Goal: Check status: Check status

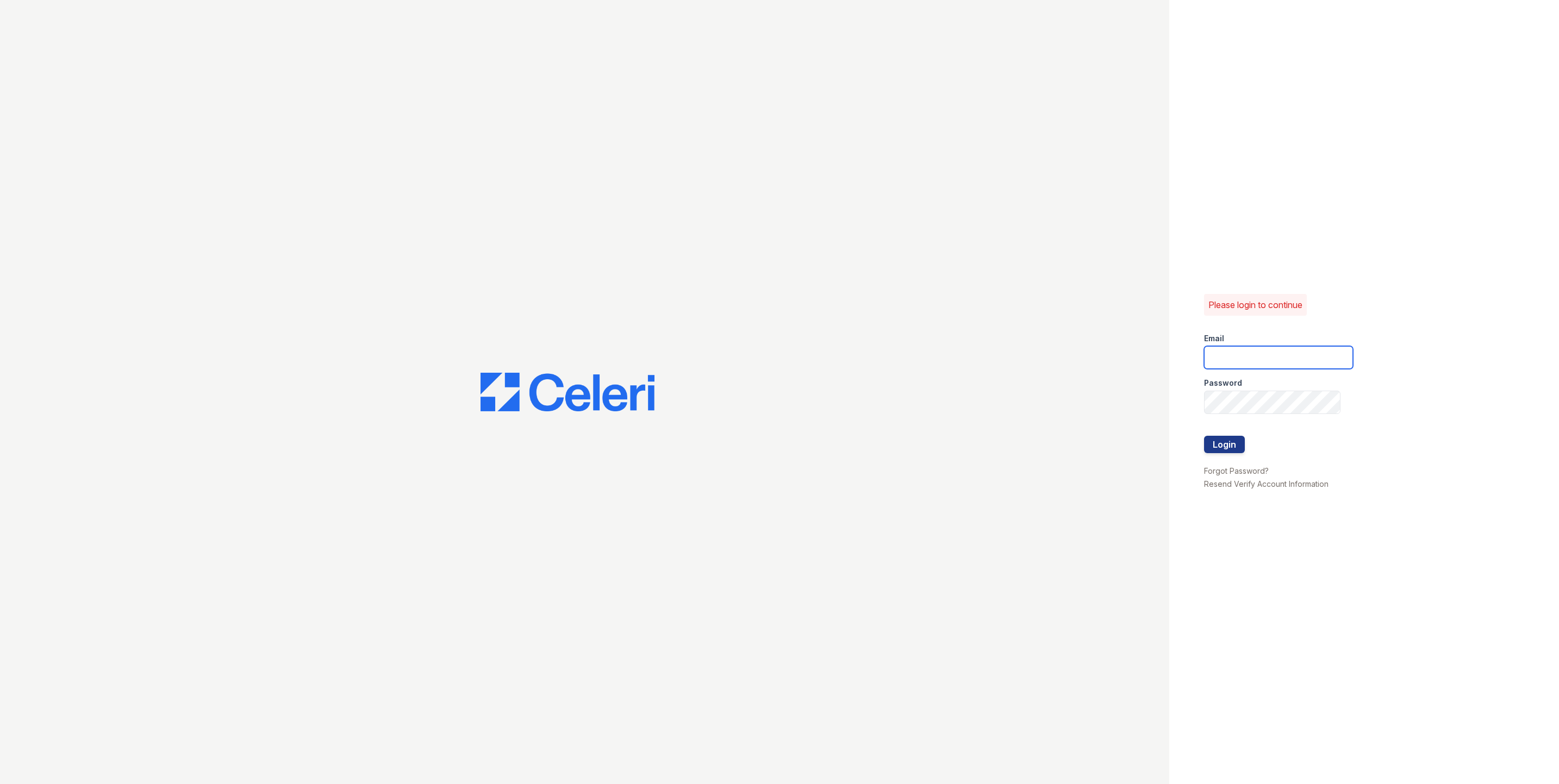
type input "[EMAIL_ADDRESS][DOMAIN_NAME]"
click at [1217, 447] on button "Login" at bounding box center [1223, 444] width 41 height 17
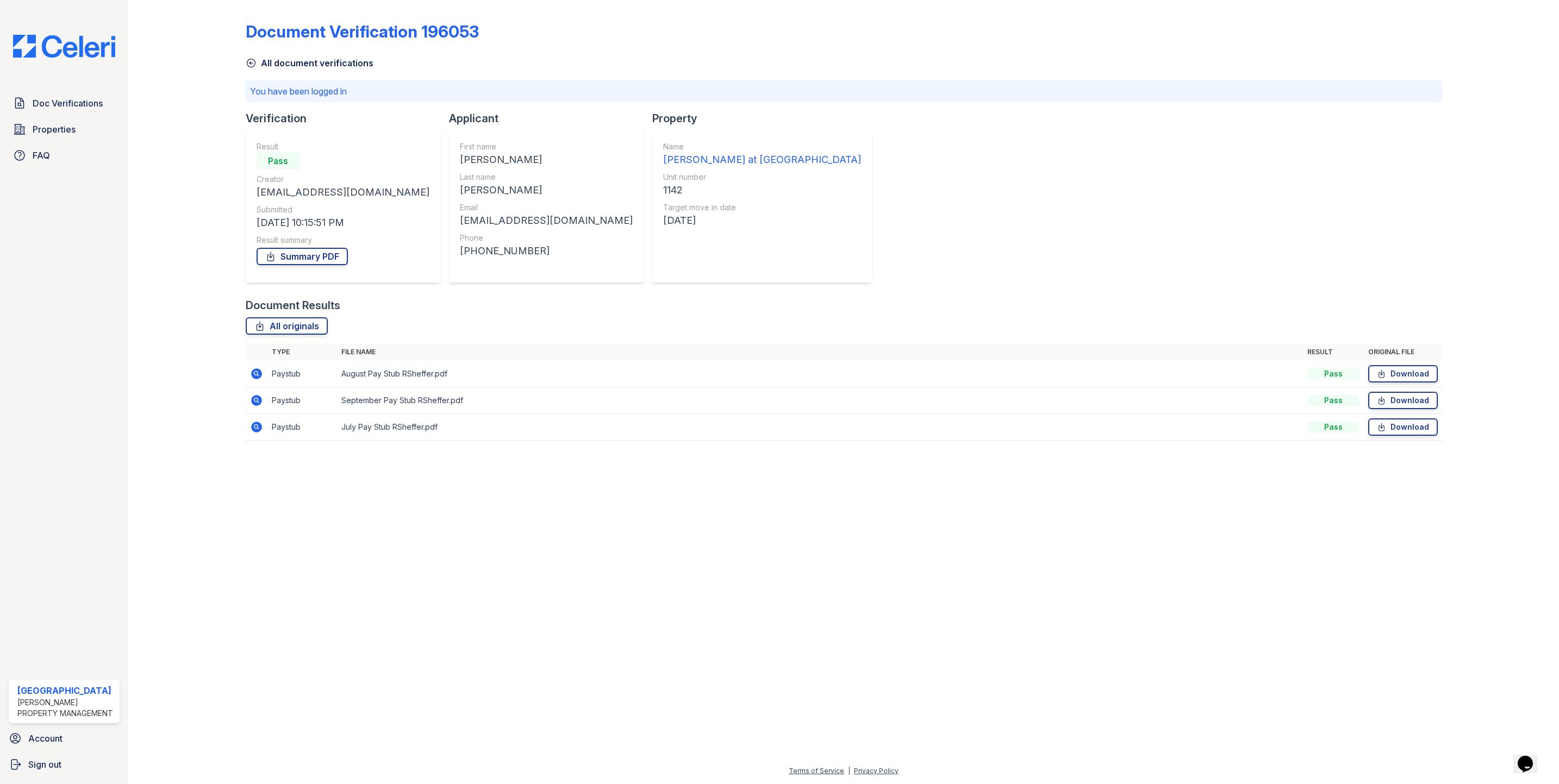
drag, startPoint x: 416, startPoint y: 397, endPoint x: 346, endPoint y: 402, distance: 70.2
click at [414, 397] on td "September Pay Stub RSheffer.pdf" at bounding box center [820, 401] width 966 height 27
click at [256, 399] on icon at bounding box center [255, 399] width 2 height 2
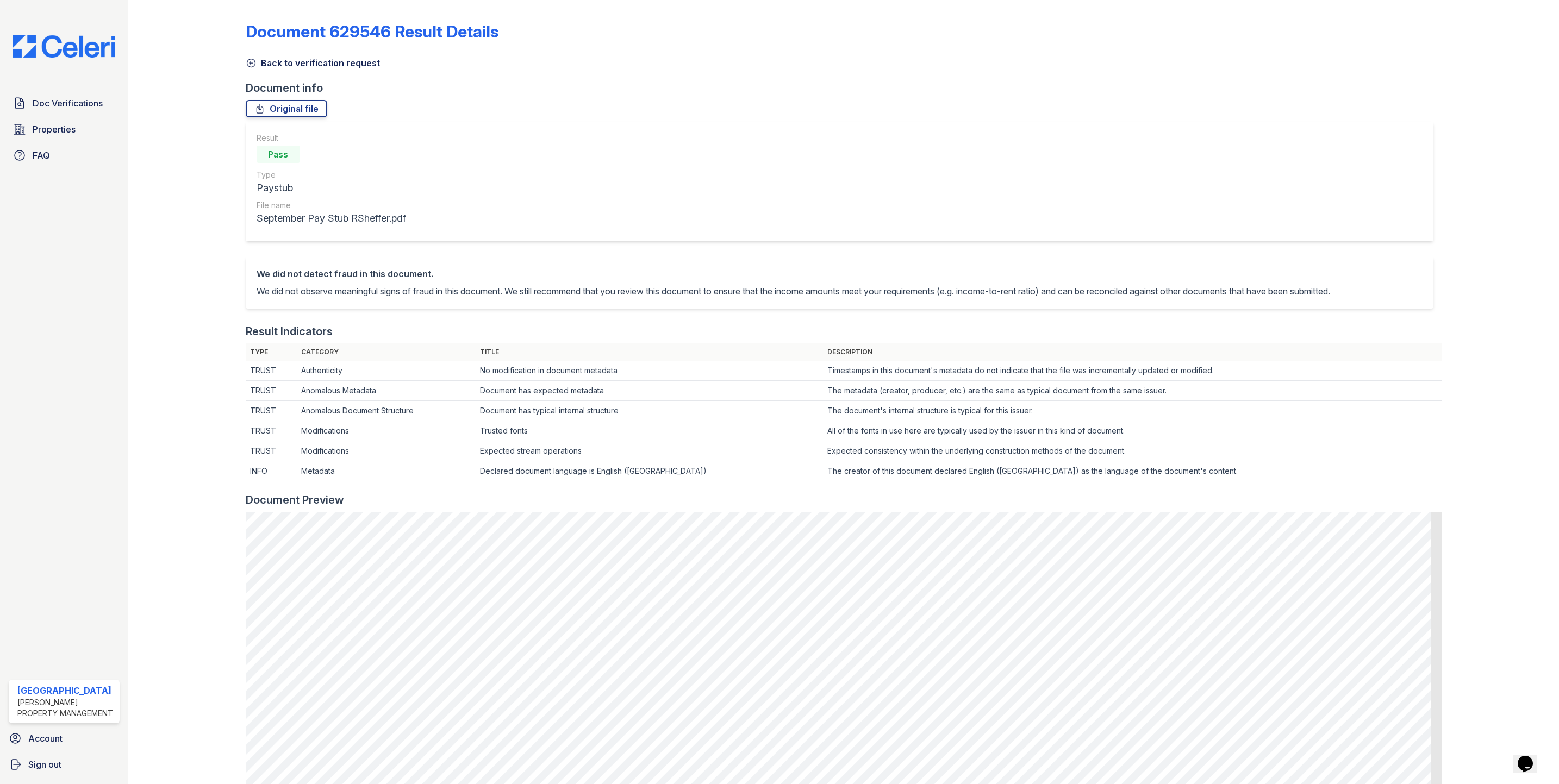
drag, startPoint x: 257, startPoint y: 64, endPoint x: 232, endPoint y: 105, distance: 48.0
click at [257, 64] on link "Back to verification request" at bounding box center [313, 63] width 135 height 13
click at [56, 103] on span "Doc Verifications" at bounding box center [67, 103] width 70 height 13
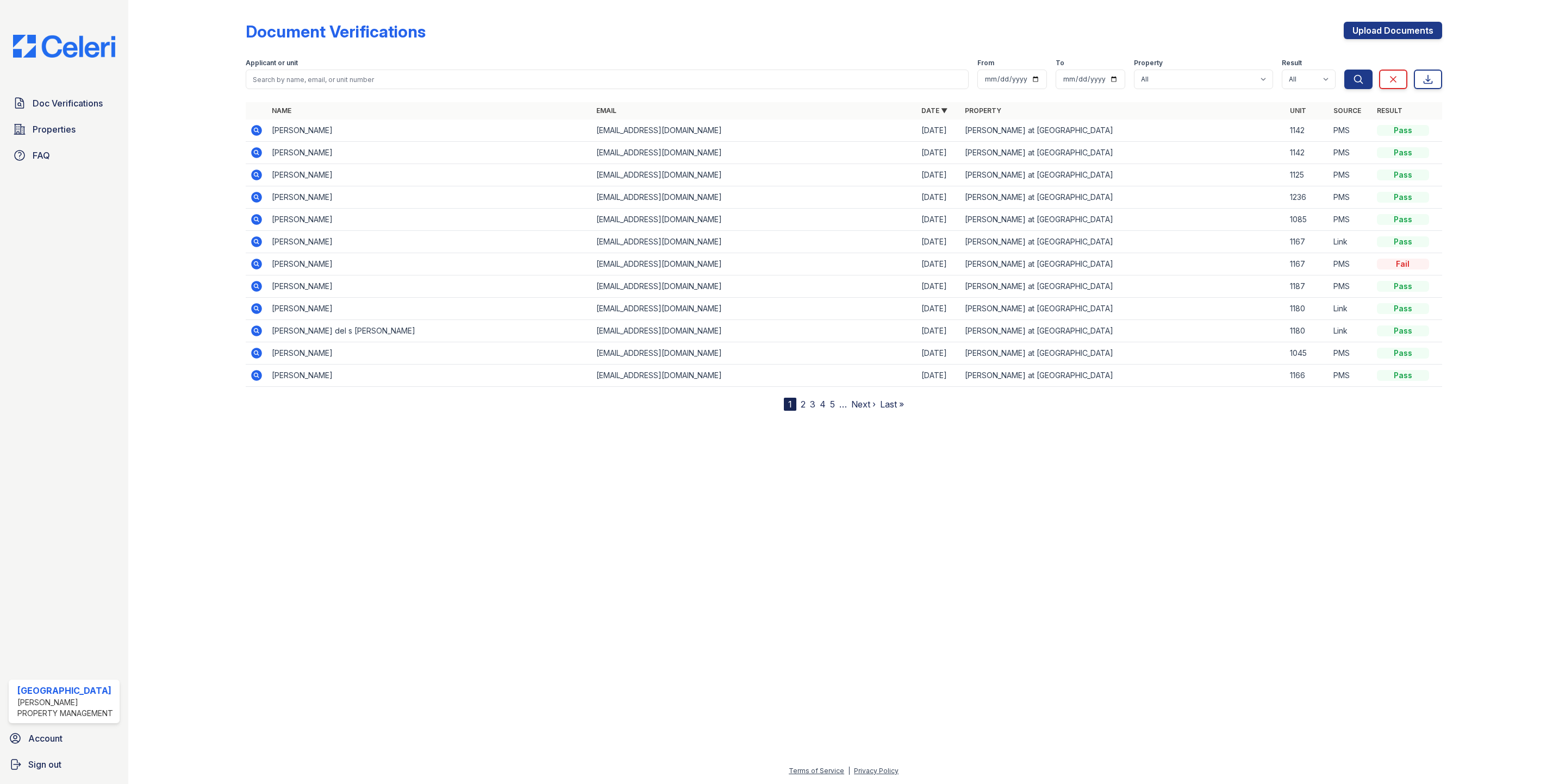
click at [256, 154] on icon at bounding box center [255, 151] width 2 height 2
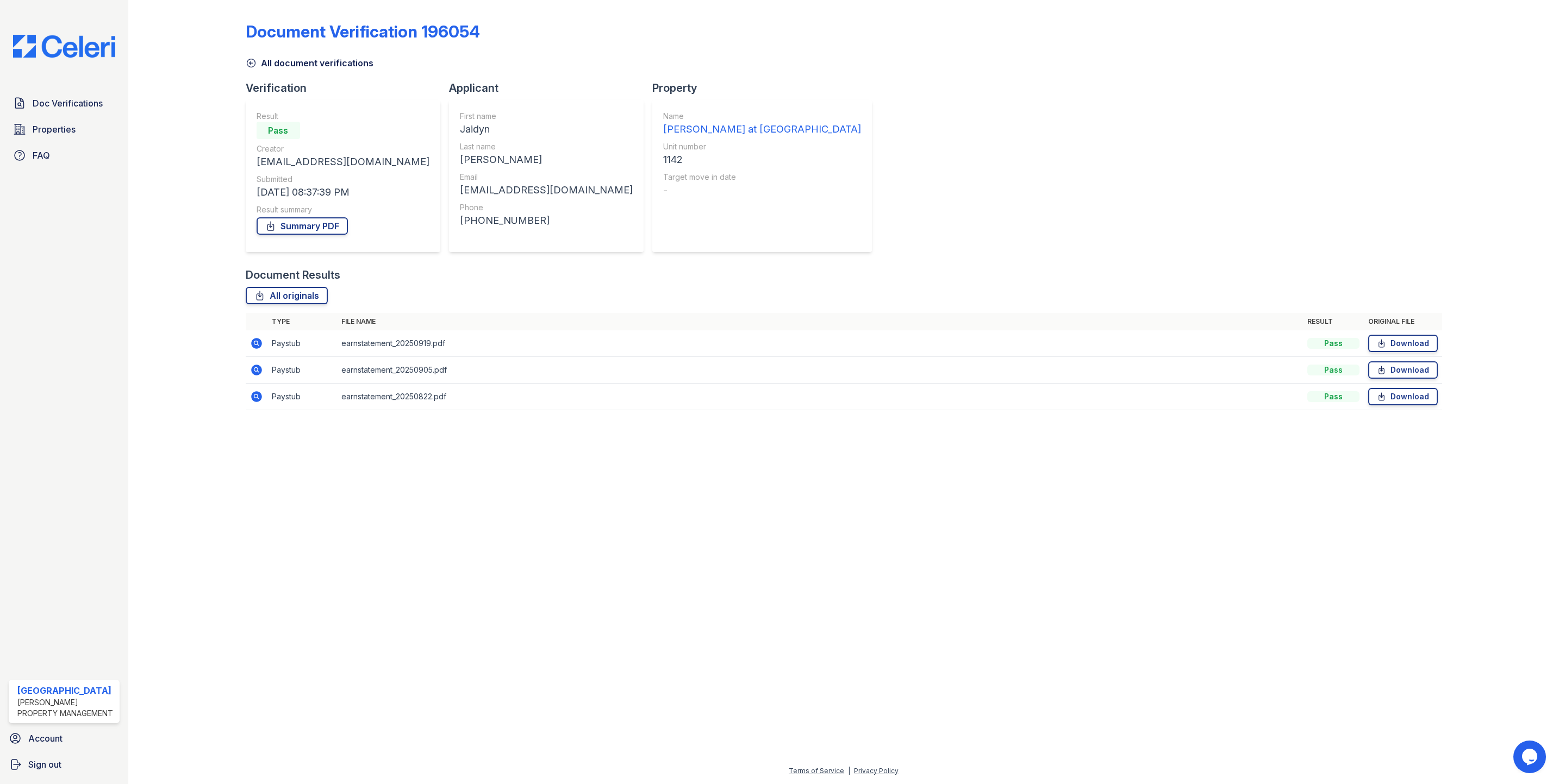
click at [254, 345] on icon at bounding box center [256, 343] width 11 height 11
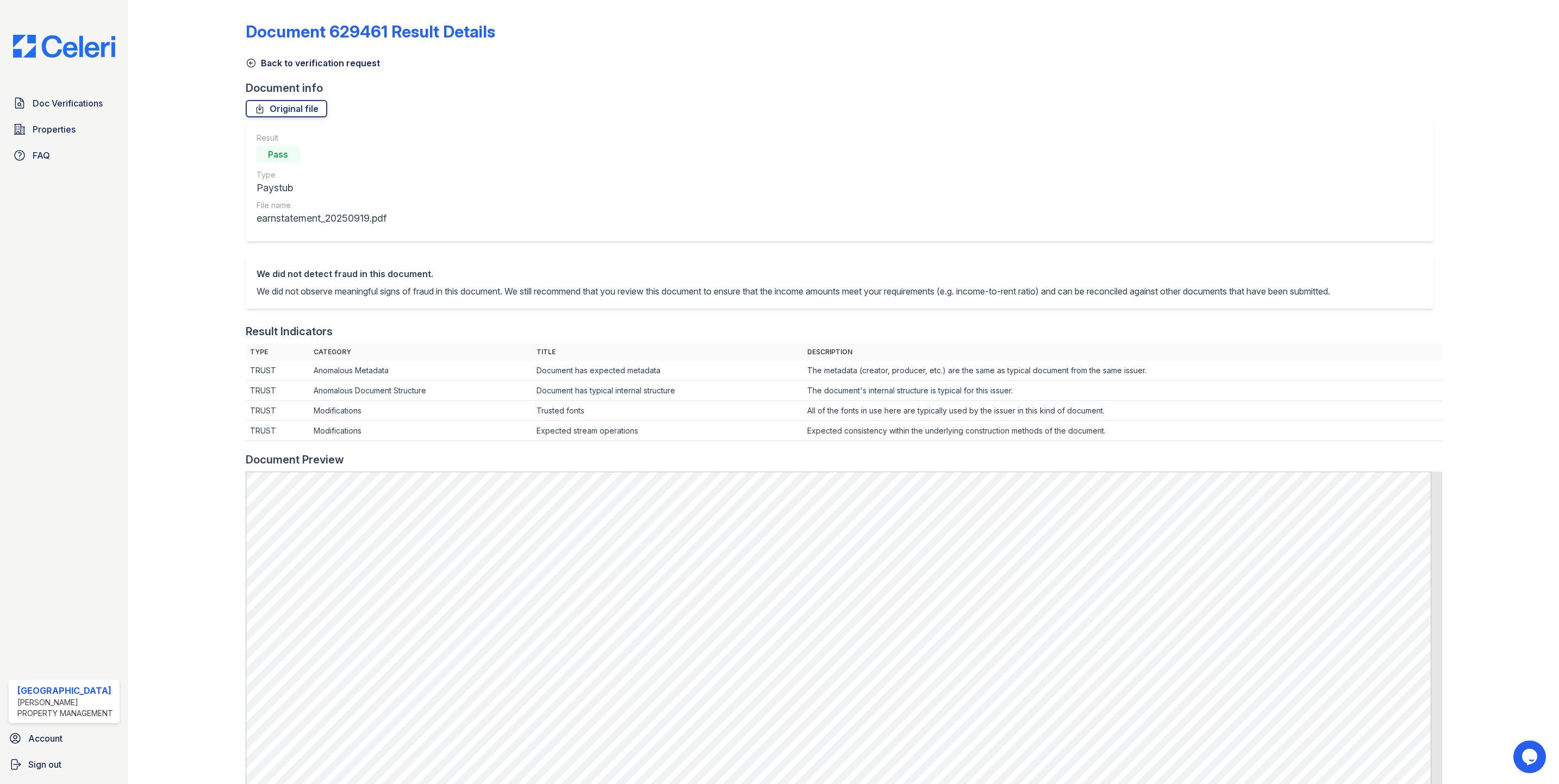
click at [274, 62] on link "Back to verification request" at bounding box center [313, 63] width 135 height 13
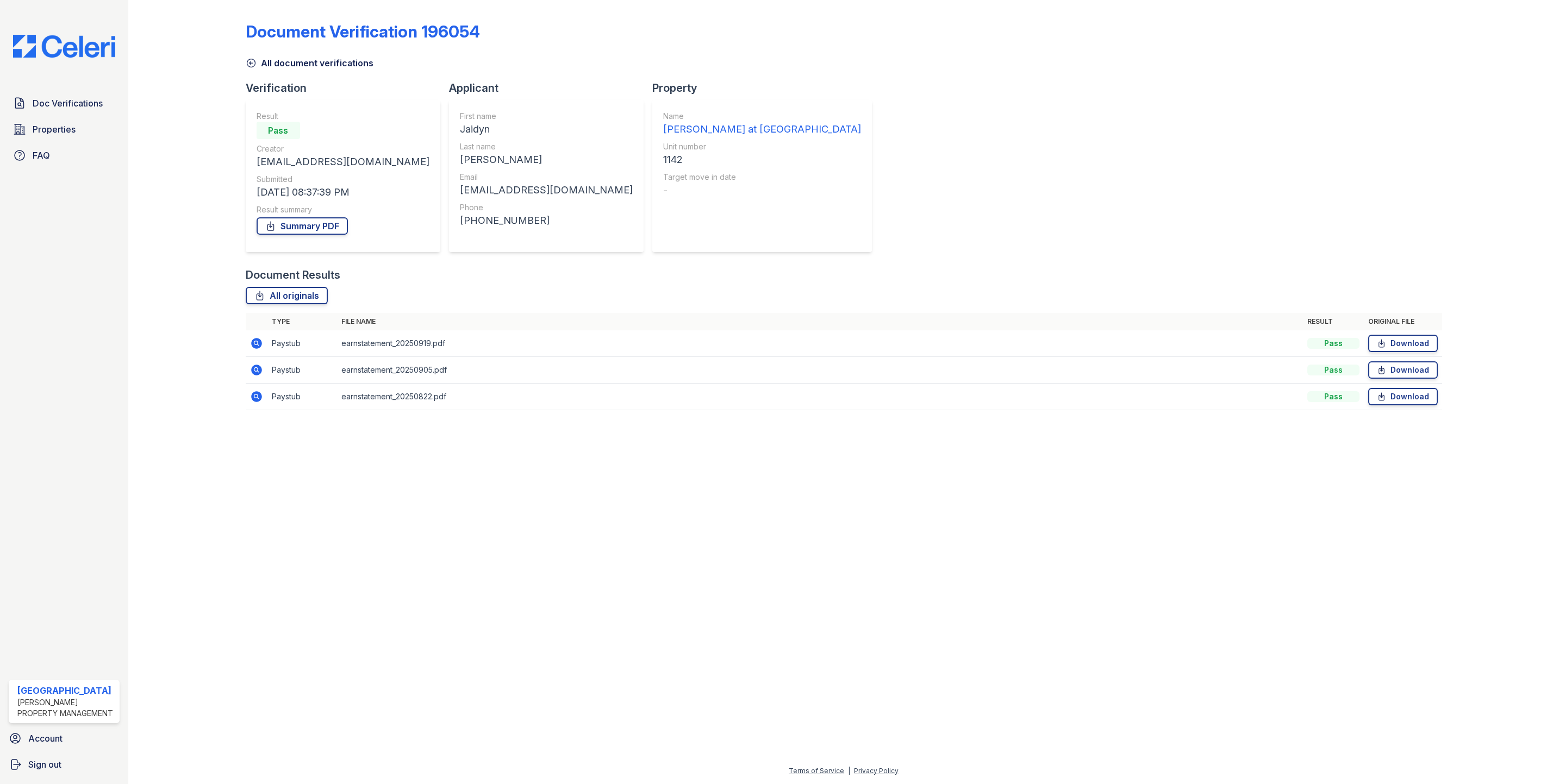
click at [514, 540] on div at bounding box center [843, 601] width 1395 height 326
